Goal: Transaction & Acquisition: Book appointment/travel/reservation

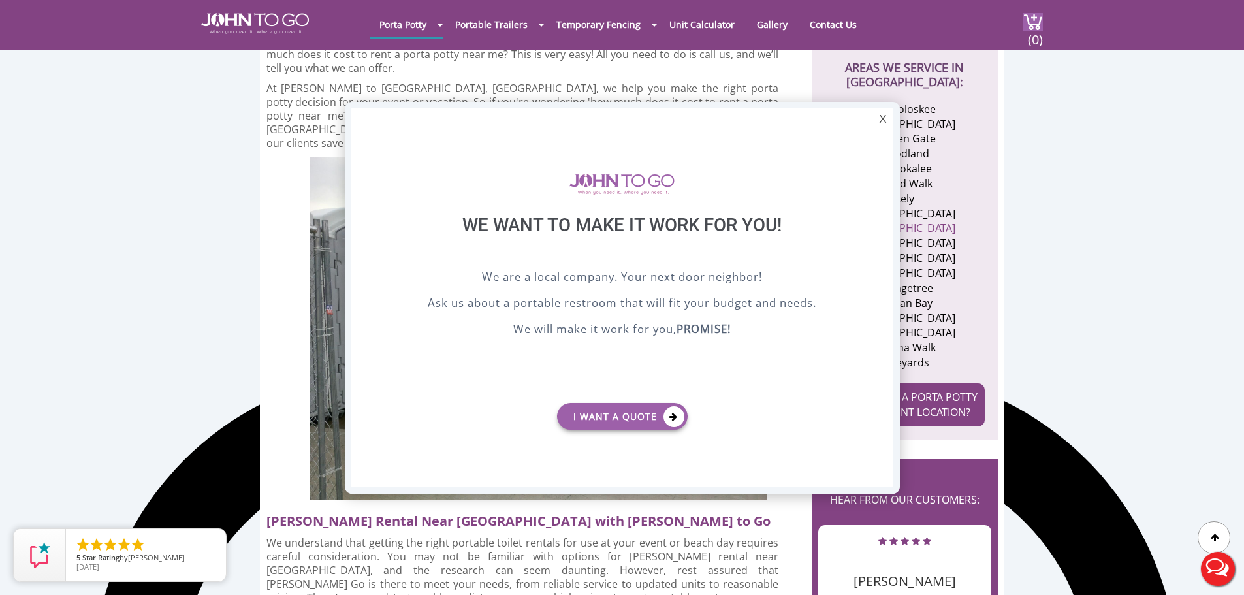
click at [1180, 349] on div at bounding box center [622, 297] width 1244 height 595
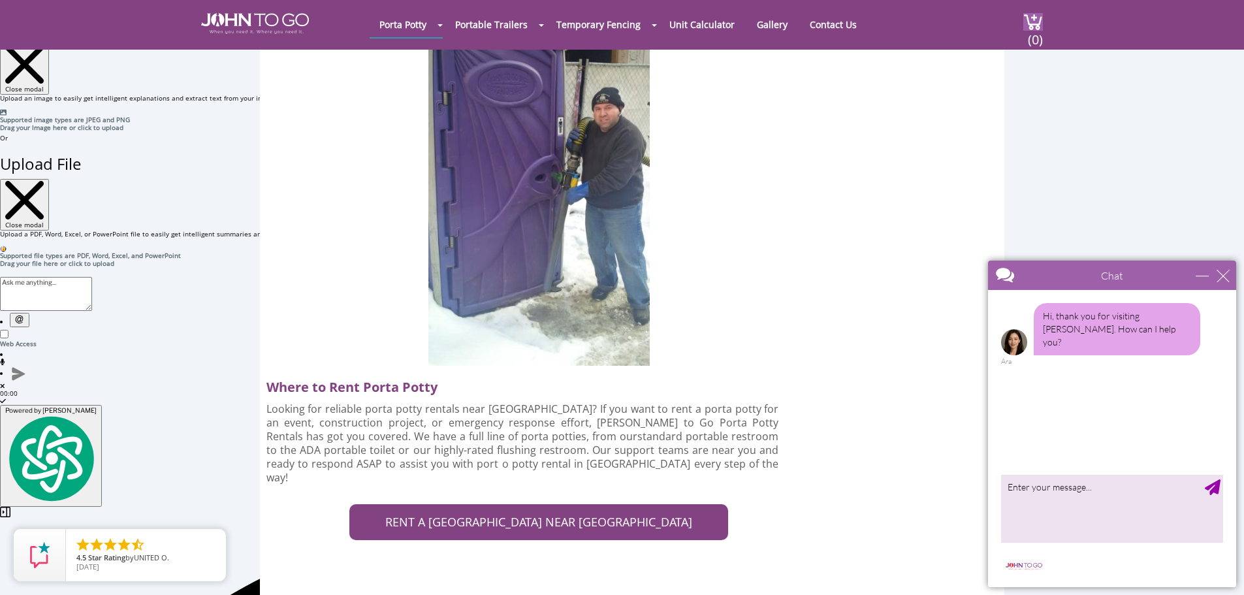
scroll to position [3852, 0]
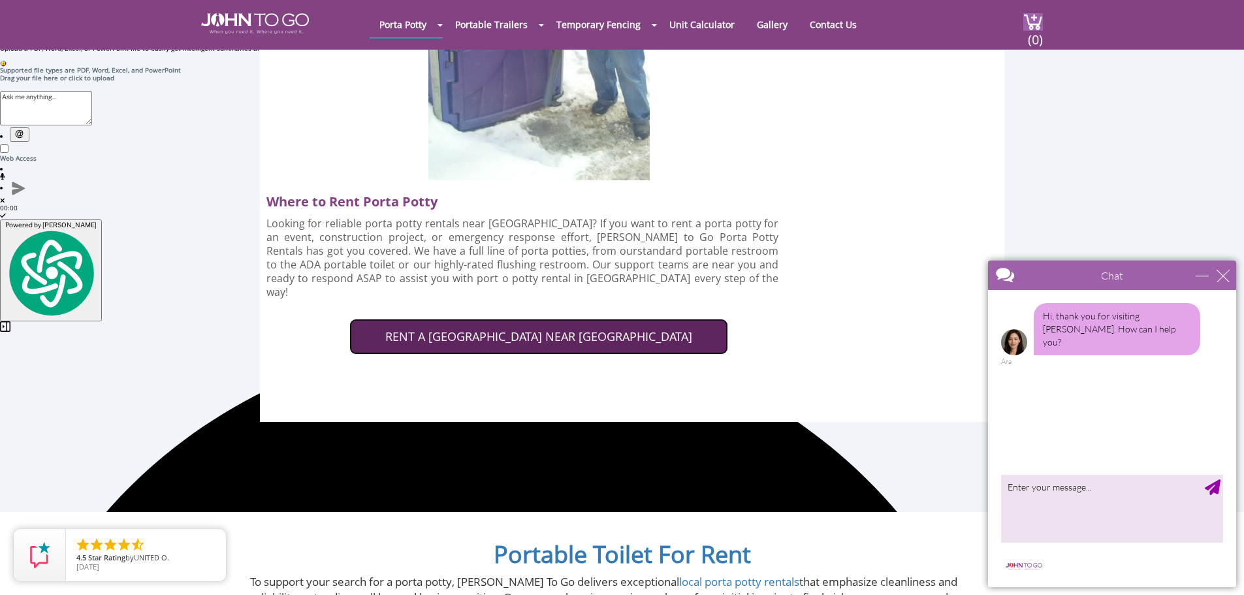
click at [663, 319] on link "RENT A PORTA POTTY NEAR COLLIER COUNTY" at bounding box center [538, 337] width 379 height 37
click at [668, 319] on link "RENT A PORTA POTTY NEAR COLLIER COUNTY" at bounding box center [538, 337] width 379 height 37
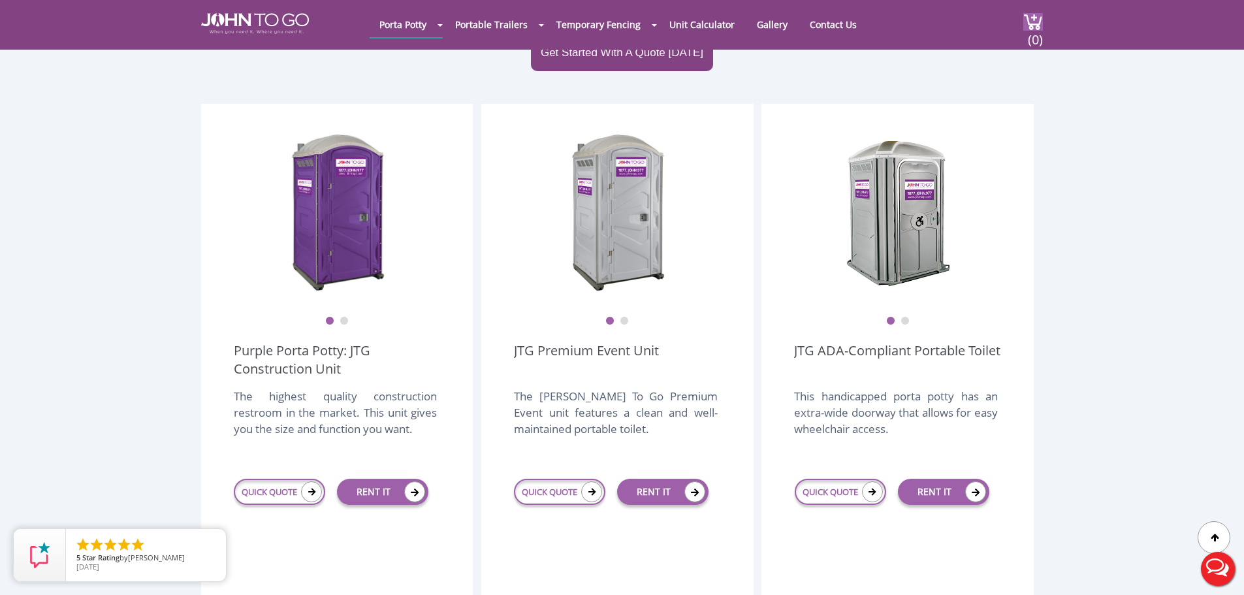
scroll to position [196, 0]
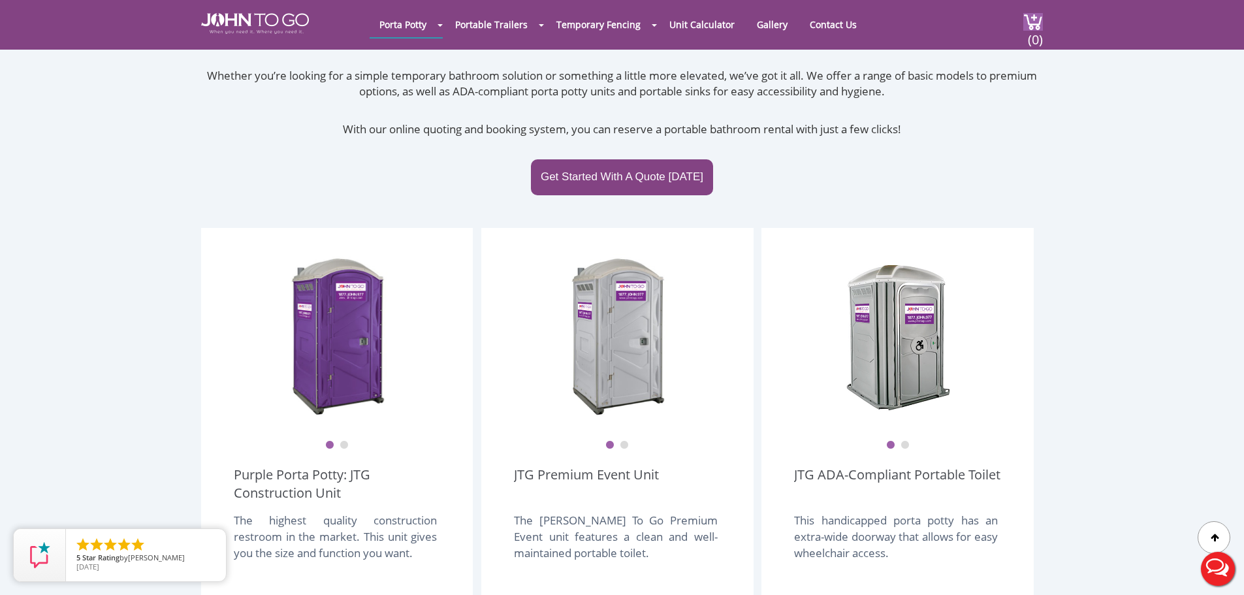
click at [352, 422] on ul "1 2" at bounding box center [337, 435] width 206 height 27
click at [347, 441] on button "2" at bounding box center [343, 445] width 9 height 9
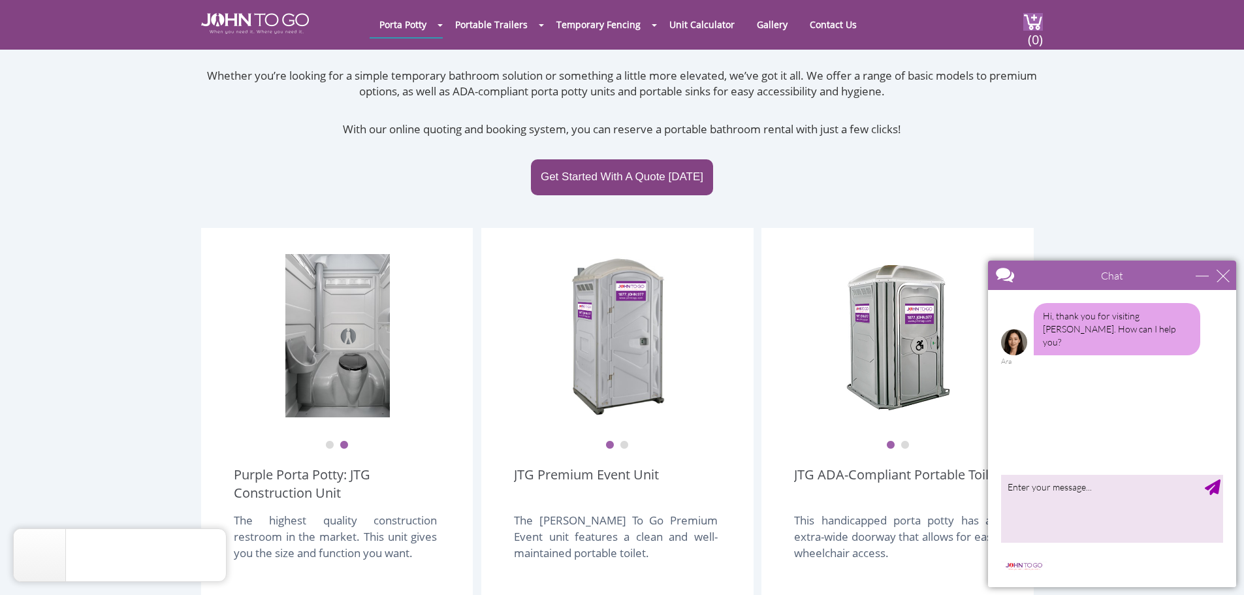
click at [326, 441] on button "1" at bounding box center [329, 445] width 9 height 9
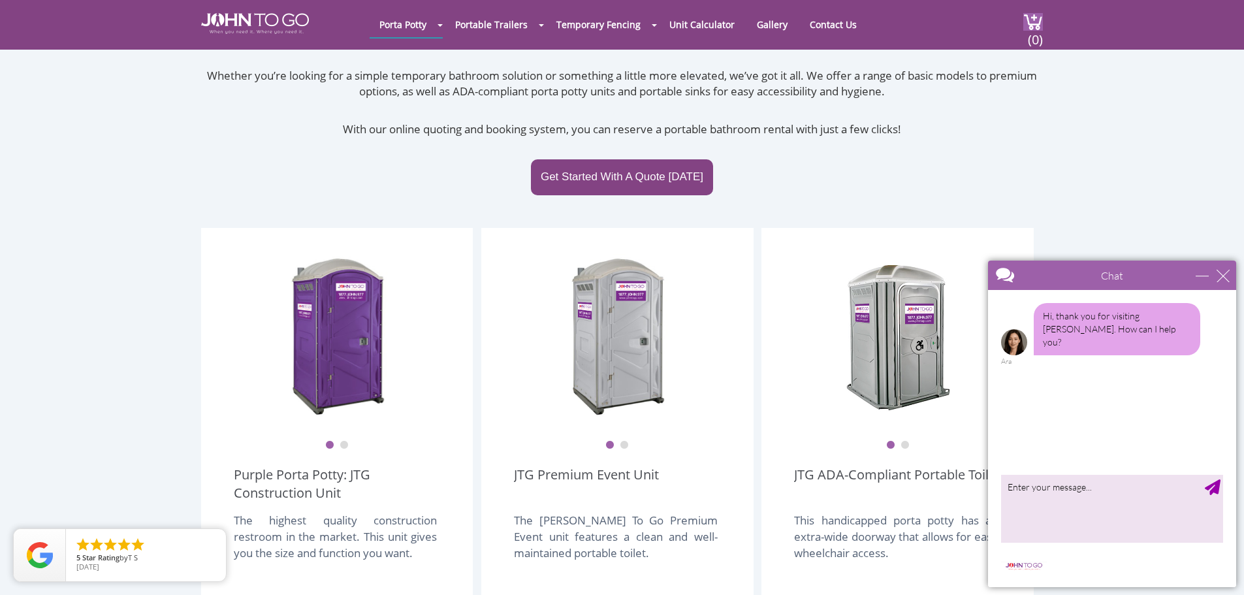
click at [626, 441] on button "2" at bounding box center [624, 445] width 9 height 9
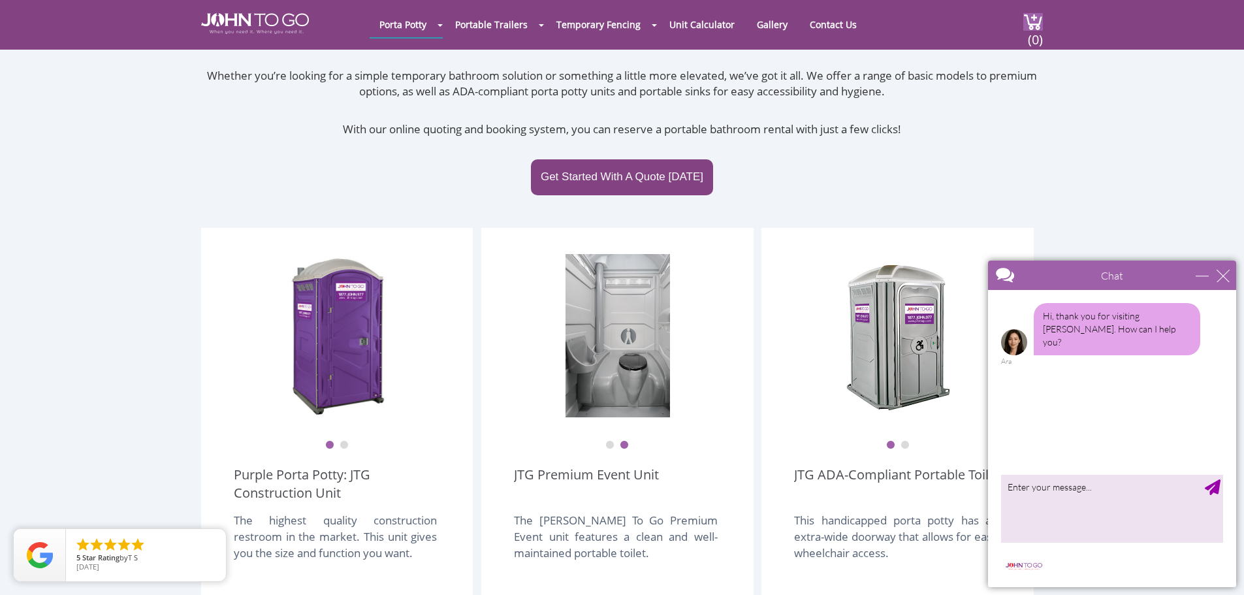
click at [904, 441] on button "2" at bounding box center [904, 445] width 9 height 9
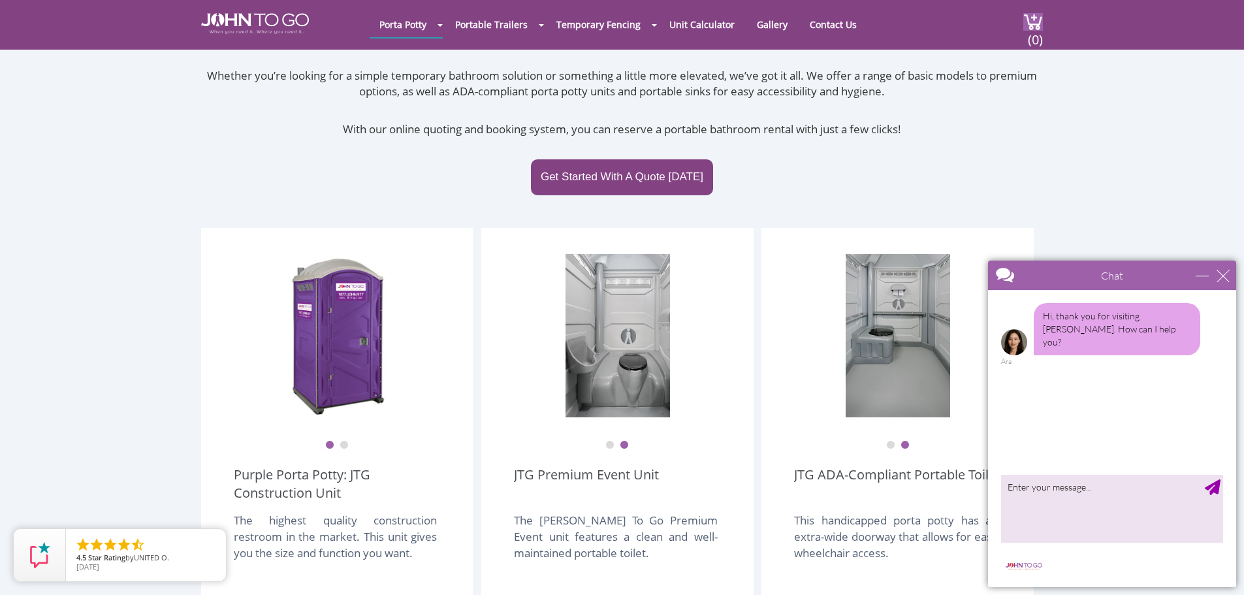
click at [889, 441] on button "1" at bounding box center [890, 445] width 9 height 9
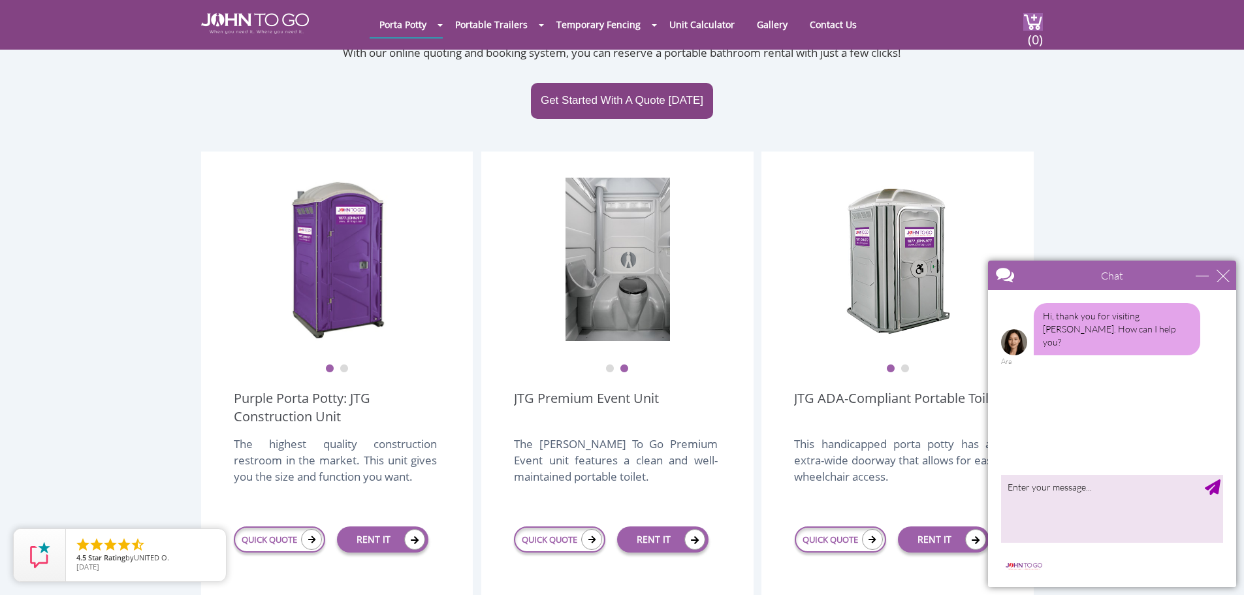
scroll to position [392, 0]
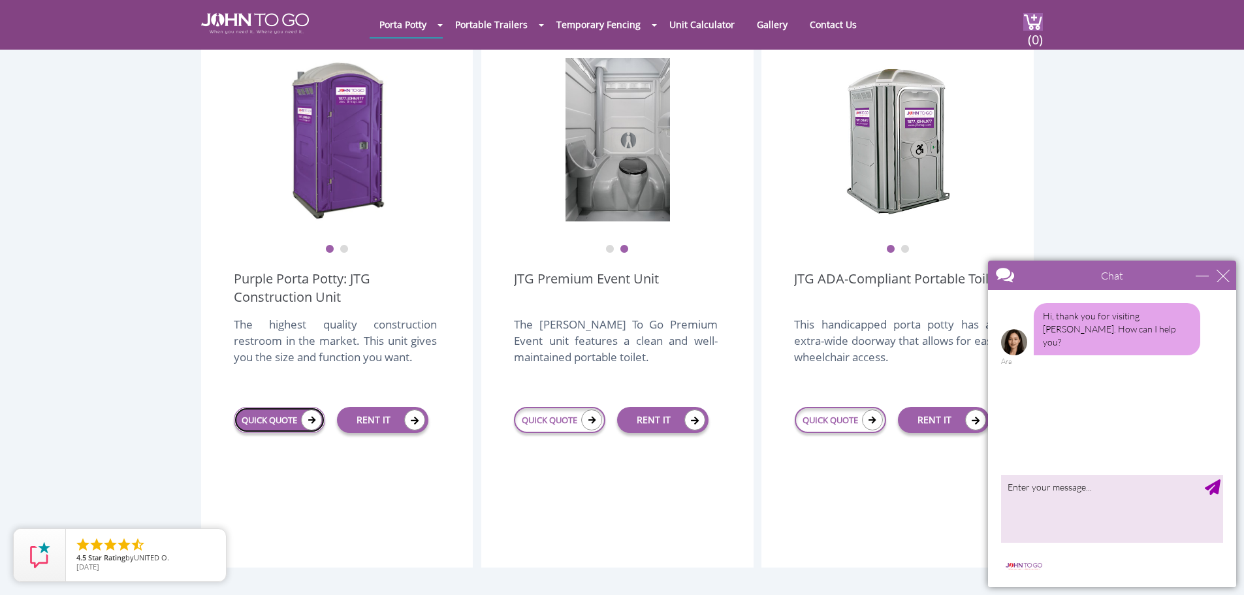
click at [296, 407] on link "QUICK QUOTE" at bounding box center [279, 420] width 91 height 26
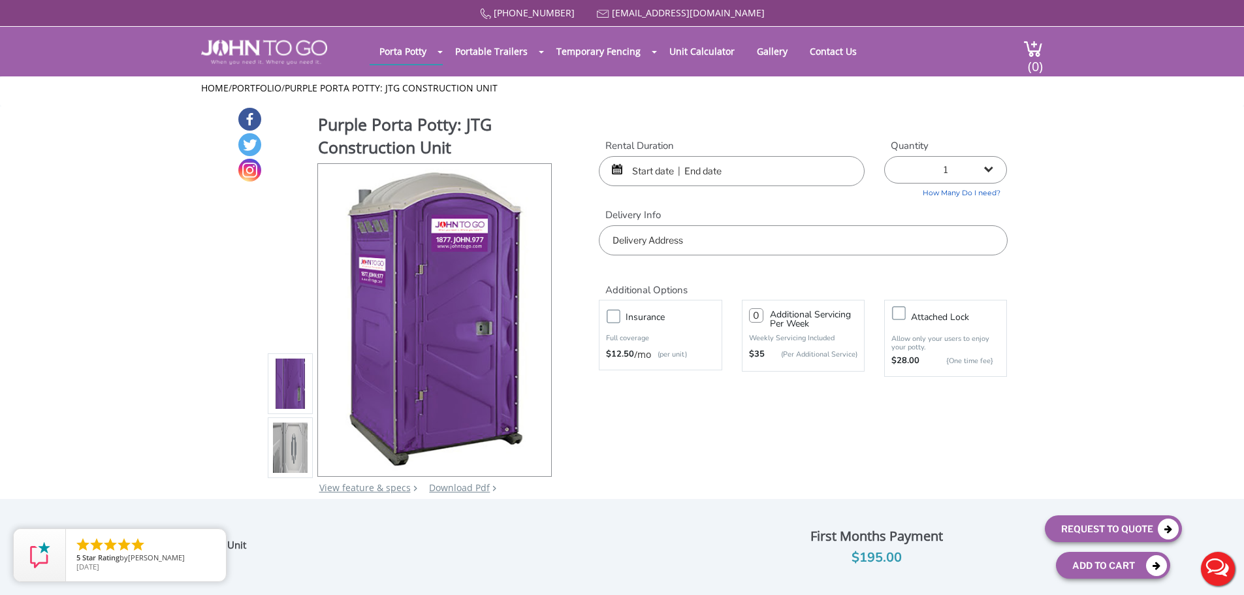
click at [806, 237] on input "text" at bounding box center [803, 240] width 408 height 30
click at [761, 171] on div "[PHONE_NUMBER] [EMAIL_ADDRESS][DOMAIN_NAME] [GEOGRAPHIC_DATA] Portable Toilets …" at bounding box center [622, 306] width 1244 height 612
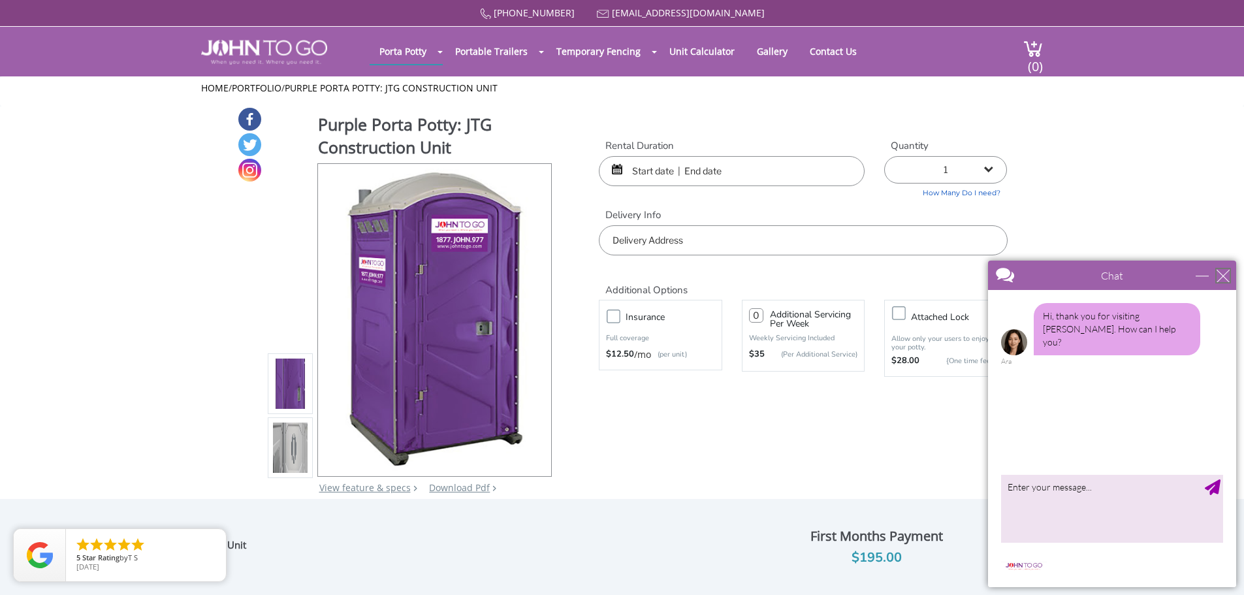
click at [1227, 276] on div "close" at bounding box center [1222, 275] width 13 height 13
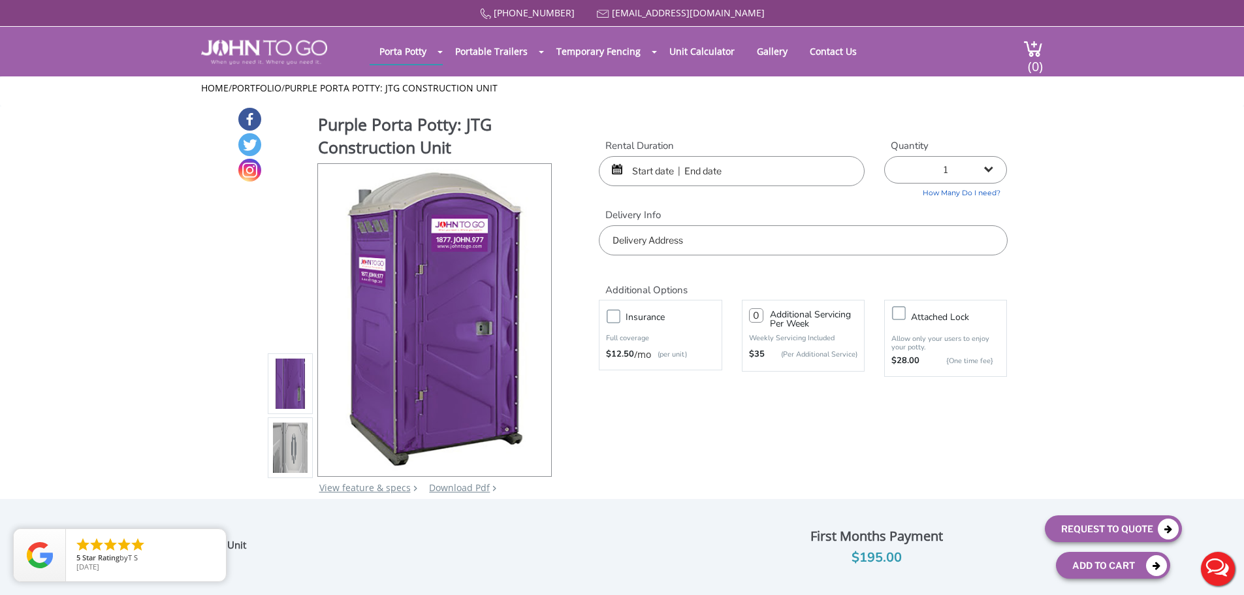
click at [616, 174] on input "text" at bounding box center [732, 171] width 266 height 30
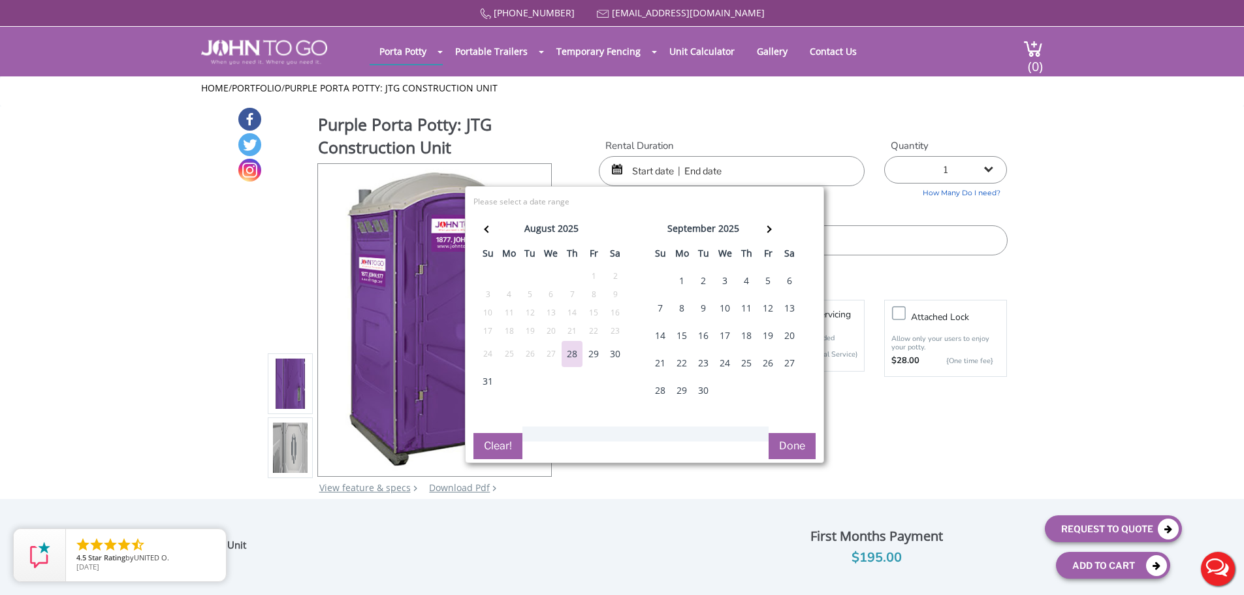
click at [784, 360] on div "27" at bounding box center [789, 363] width 21 height 26
click at [652, 387] on div "28" at bounding box center [660, 390] width 21 height 26
type input "[DATE] to [DATE]"
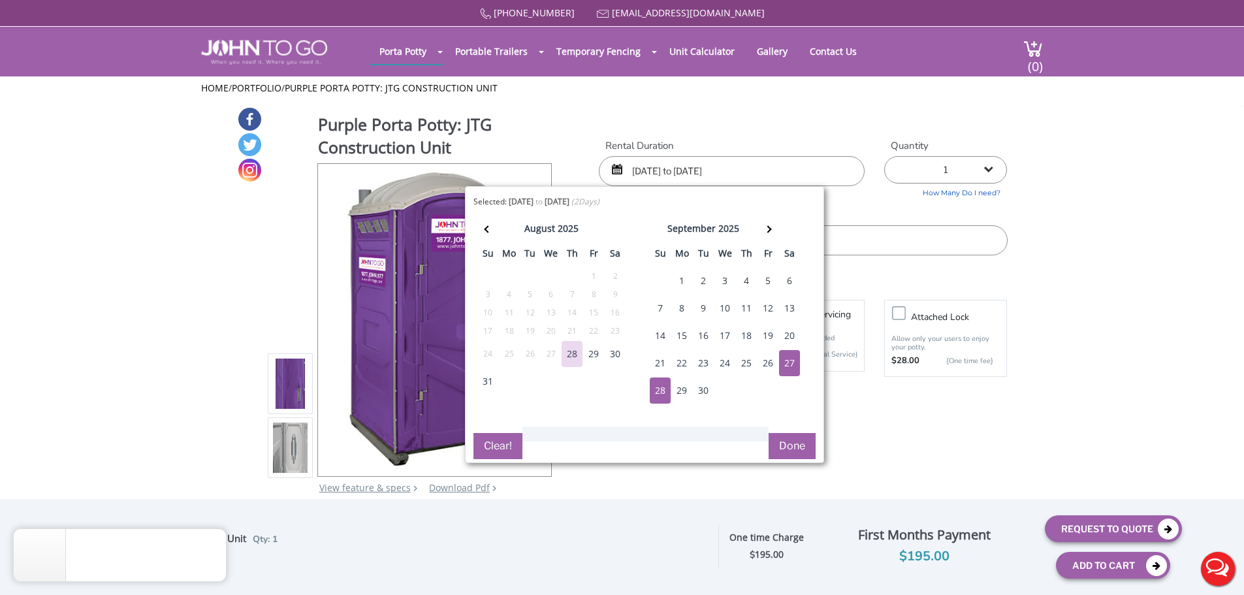
click at [789, 445] on button "Done" at bounding box center [791, 446] width 47 height 26
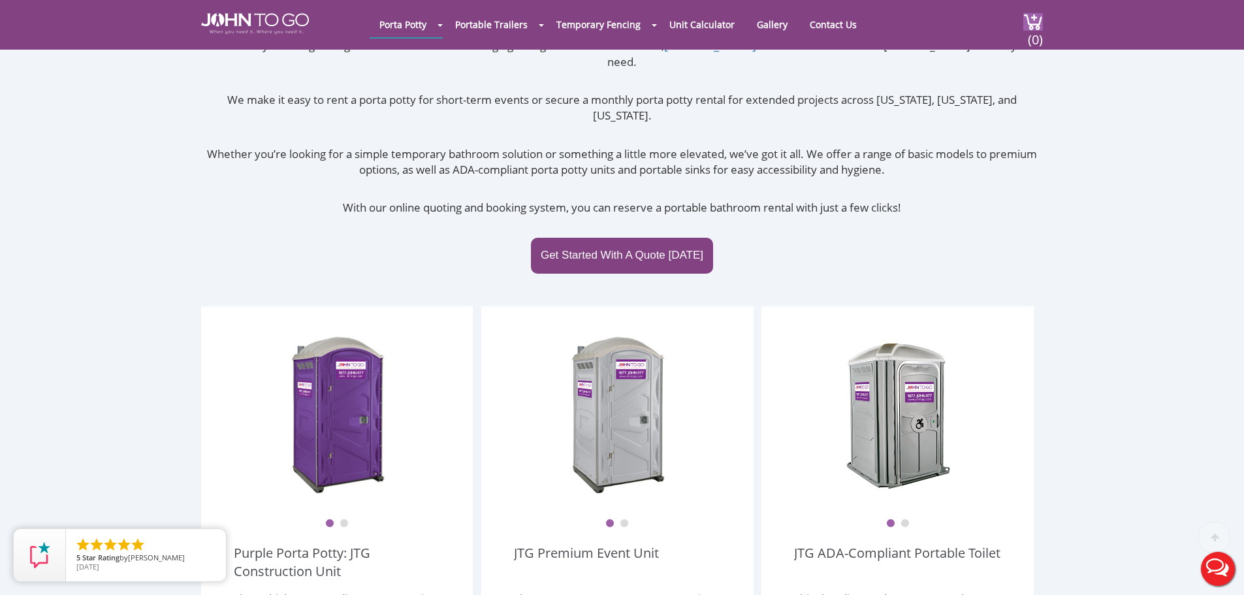
scroll to position [115, 0]
